Goal: Information Seeking & Learning: Learn about a topic

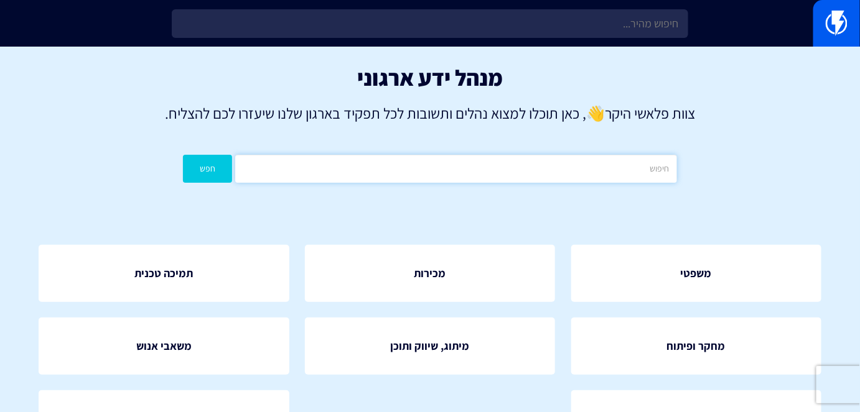
click at [487, 158] on input "text" at bounding box center [455, 169] width 441 height 28
type input "פופאפ"
click at [222, 164] on button "חפש" at bounding box center [207, 169] width 49 height 28
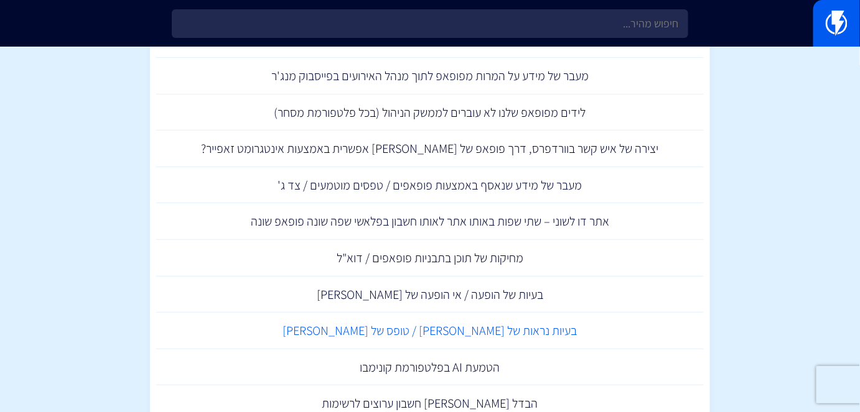
scroll to position [113, 0]
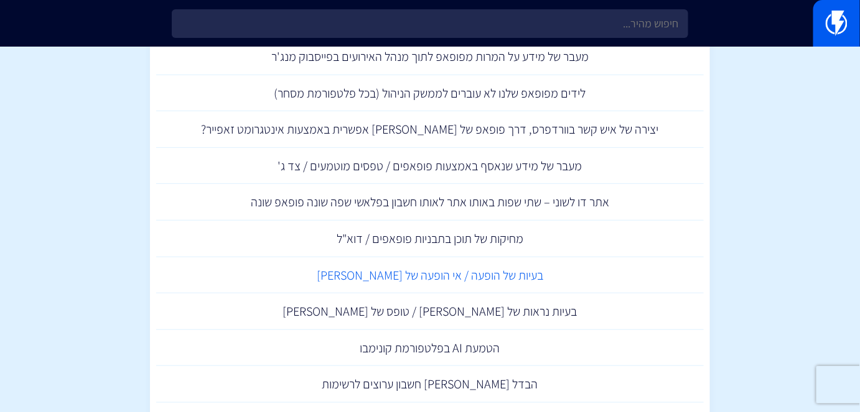
click at [510, 276] on link "בעיות של הופעה / אי הופעה של פופאפ" at bounding box center [429, 275] width 547 height 37
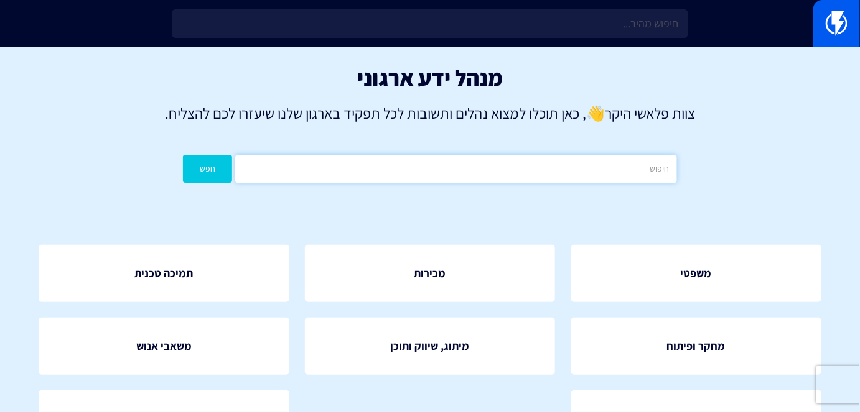
drag, startPoint x: 0, startPoint y: 0, endPoint x: 548, endPoint y: 169, distance: 573.5
click at [548, 169] on input "text" at bounding box center [455, 169] width 441 height 28
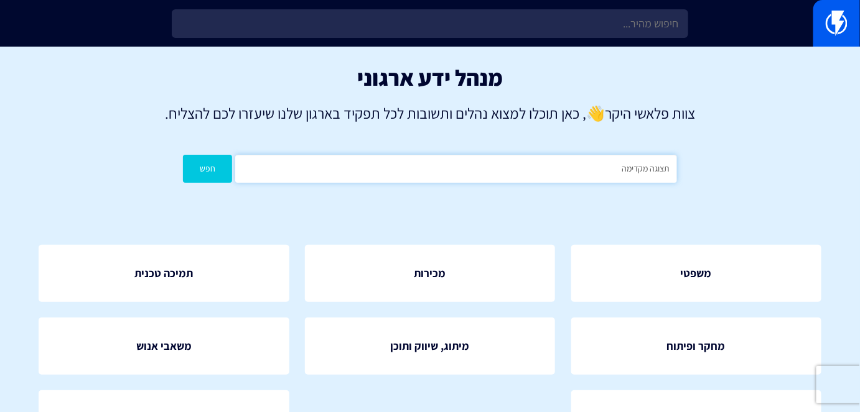
type input "תצוגה מקדימה"
click at [183, 155] on button "חפש" at bounding box center [207, 169] width 49 height 28
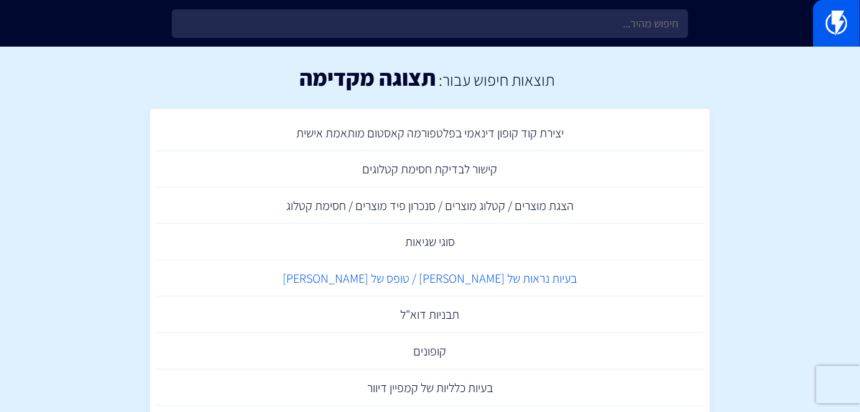
click at [498, 287] on link "בעיות נראות של פופאפ / טופס של פלאשי" at bounding box center [429, 279] width 547 height 37
